Goal: Transaction & Acquisition: Purchase product/service

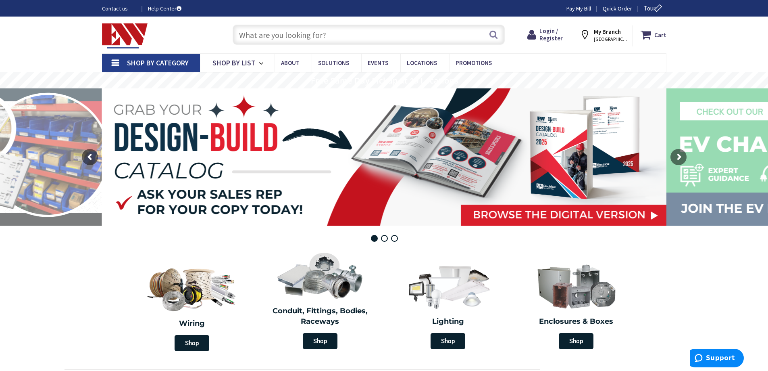
click at [324, 36] on input "text" at bounding box center [369, 35] width 272 height 20
paste input "PANASONIC FV-20VEC1"
type input "PANASONIC FV-20VEC1"
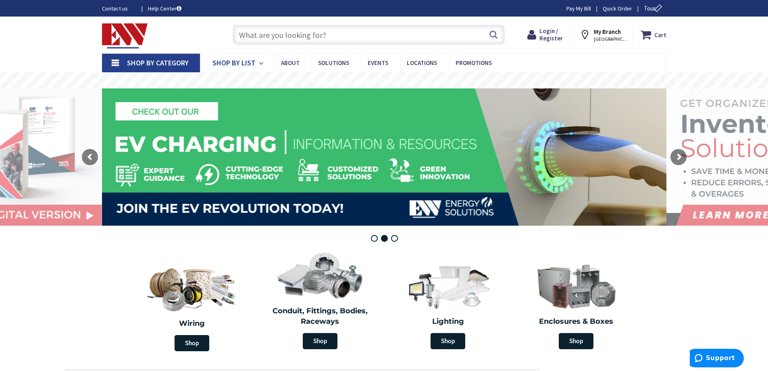
click at [259, 62] on icon at bounding box center [263, 63] width 8 height 18
